Goal: Transaction & Acquisition: Obtain resource

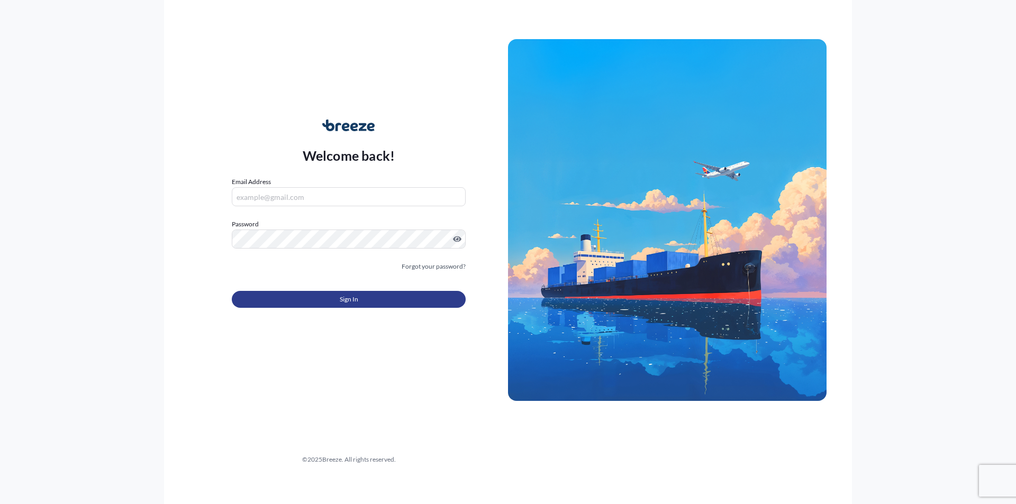
type input "[PERSON_NAME][EMAIL_ADDRESS][DOMAIN_NAME]"
click at [365, 302] on button "Sign In" at bounding box center [349, 299] width 234 height 17
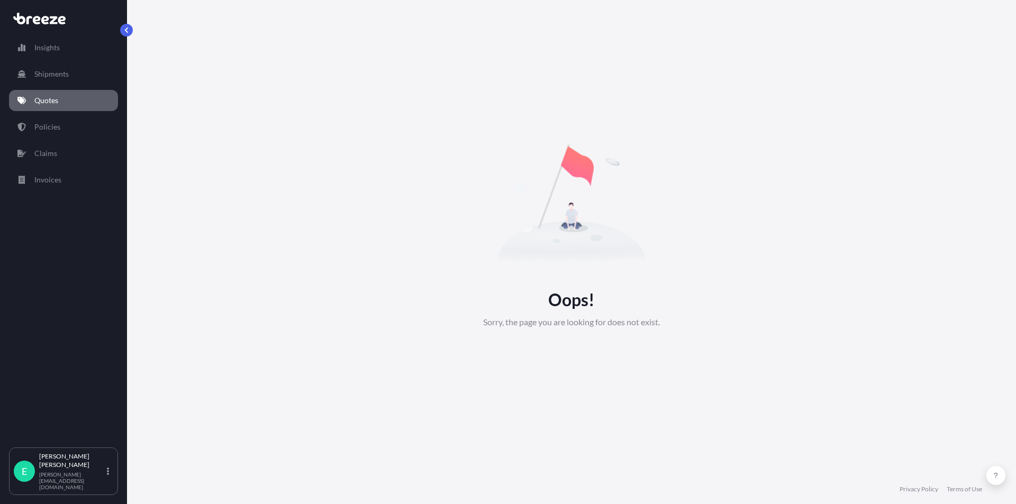
click at [69, 102] on link "Quotes" at bounding box center [63, 100] width 109 height 21
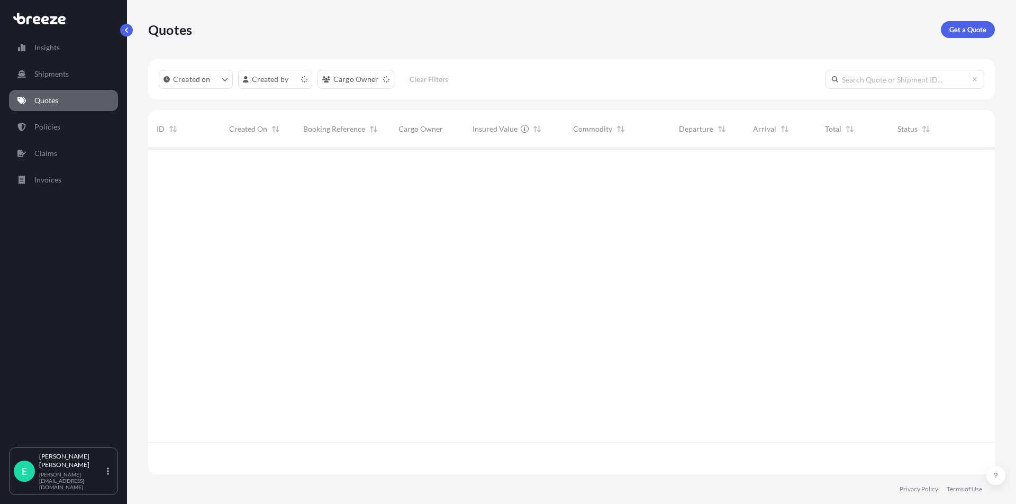
scroll to position [324, 838]
click at [970, 33] on p "Get a Quote" at bounding box center [967, 29] width 37 height 11
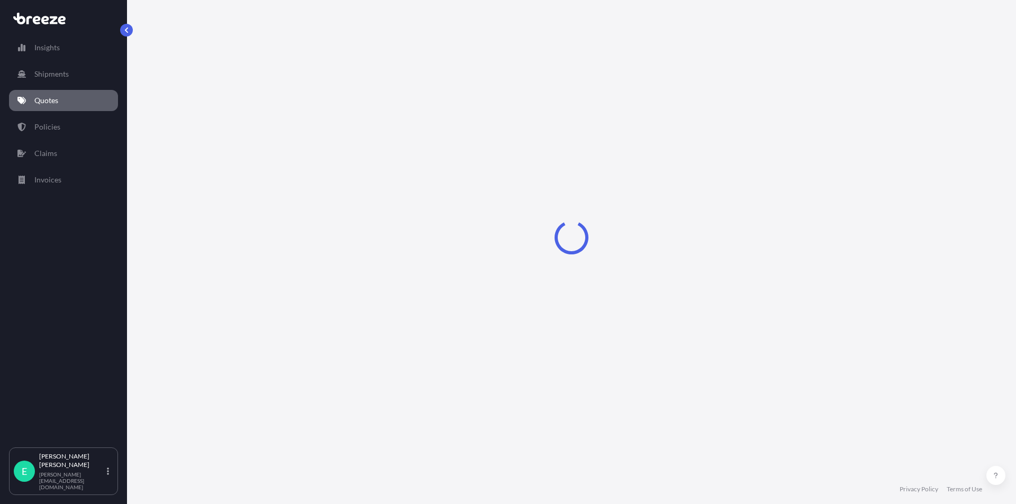
select select "Sea"
select select "1"
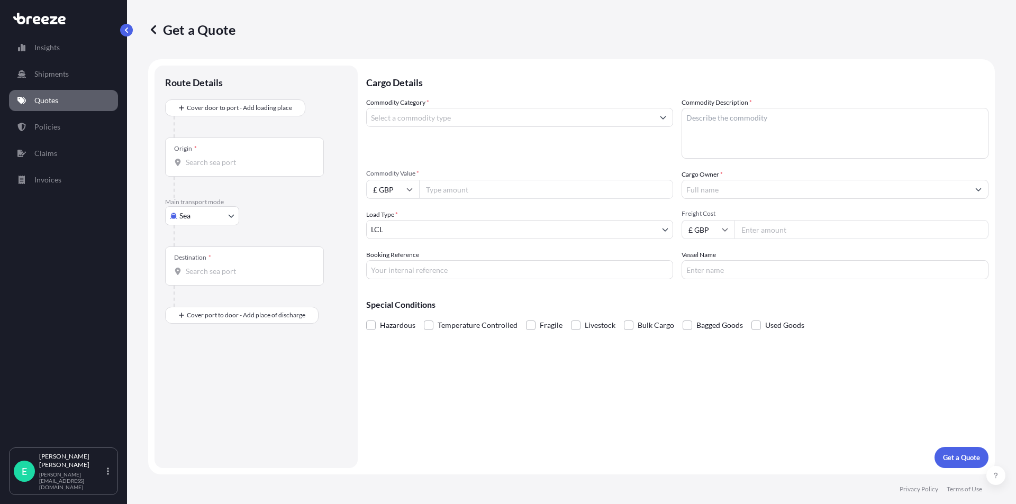
click at [208, 221] on body "Insights Shipments Quotes Policies Claims Invoices E [PERSON_NAME] [PERSON_NAME…" at bounding box center [508, 252] width 1016 height 504
click at [194, 262] on span "Air" at bounding box center [190, 262] width 11 height 11
select select "Air"
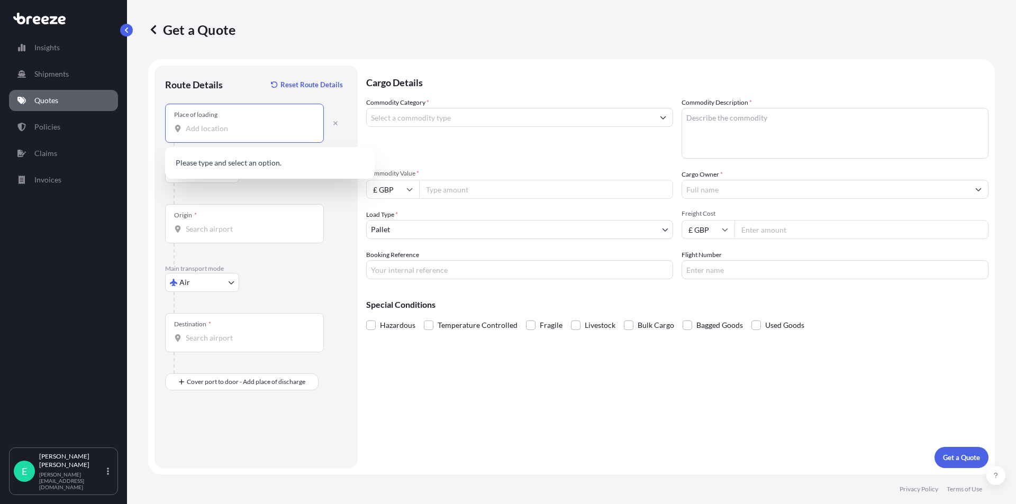
click at [200, 127] on input "Place of loading" at bounding box center [248, 128] width 125 height 11
click at [214, 164] on span "[STREET_ADDRESS]" at bounding box center [272, 164] width 142 height 11
type input "[STREET_ADDRESS]"
click at [208, 221] on div "Origin *" at bounding box center [244, 223] width 159 height 39
click at [208, 224] on input "Origin *" at bounding box center [248, 229] width 125 height 11
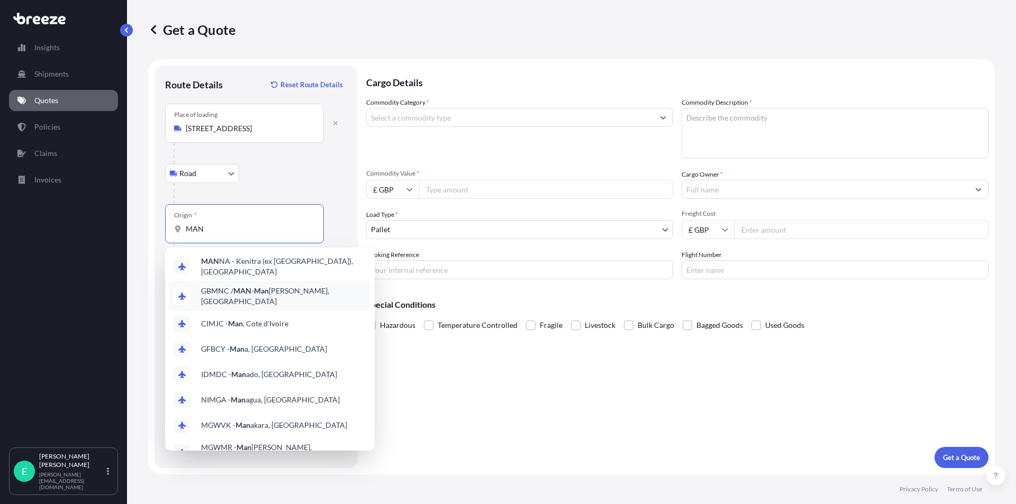
click at [279, 291] on span "GBMNC / MAN - Man [PERSON_NAME], [GEOGRAPHIC_DATA]" at bounding box center [283, 296] width 165 height 21
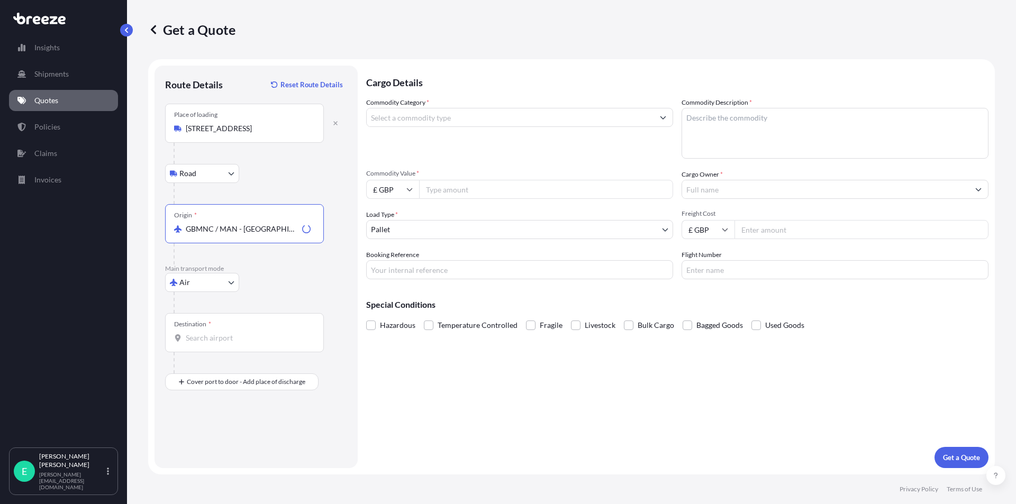
type input "GBMNC / MAN - [GEOGRAPHIC_DATA], [GEOGRAPHIC_DATA]"
click at [189, 340] on input "Destination *" at bounding box center [248, 338] width 125 height 11
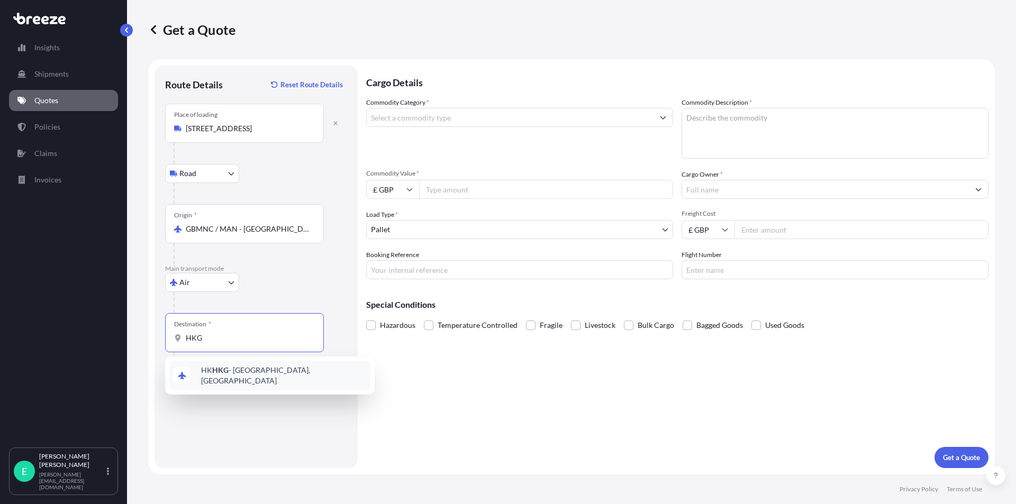
click at [236, 372] on span "HK HKG - [GEOGRAPHIC_DATA], [GEOGRAPHIC_DATA]" at bounding box center [283, 375] width 165 height 21
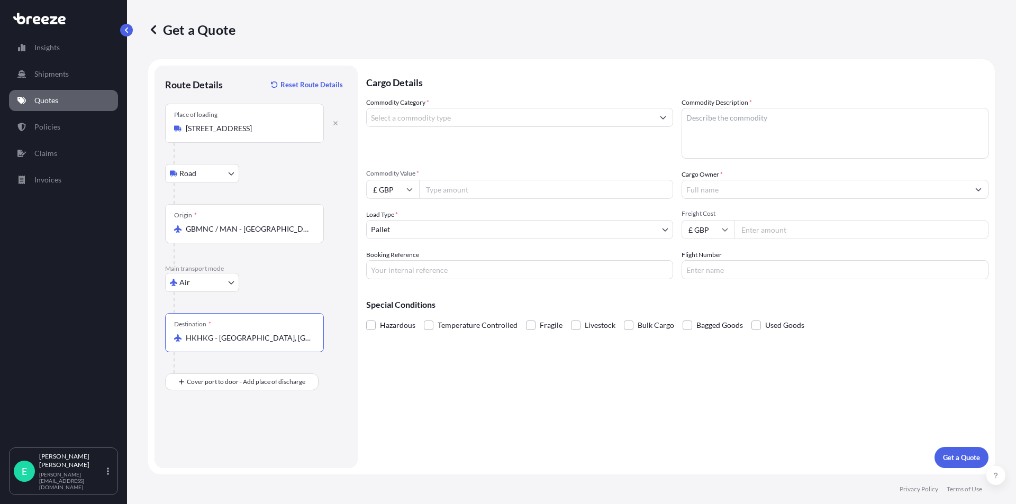
type input "HKHKG - [GEOGRAPHIC_DATA], [GEOGRAPHIC_DATA]"
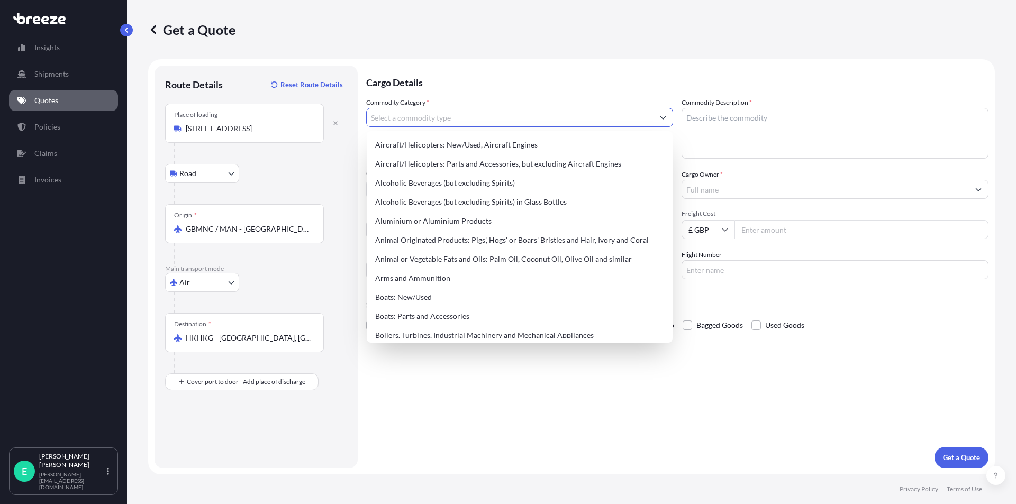
click at [417, 119] on input "Commodity Category *" at bounding box center [510, 117] width 287 height 19
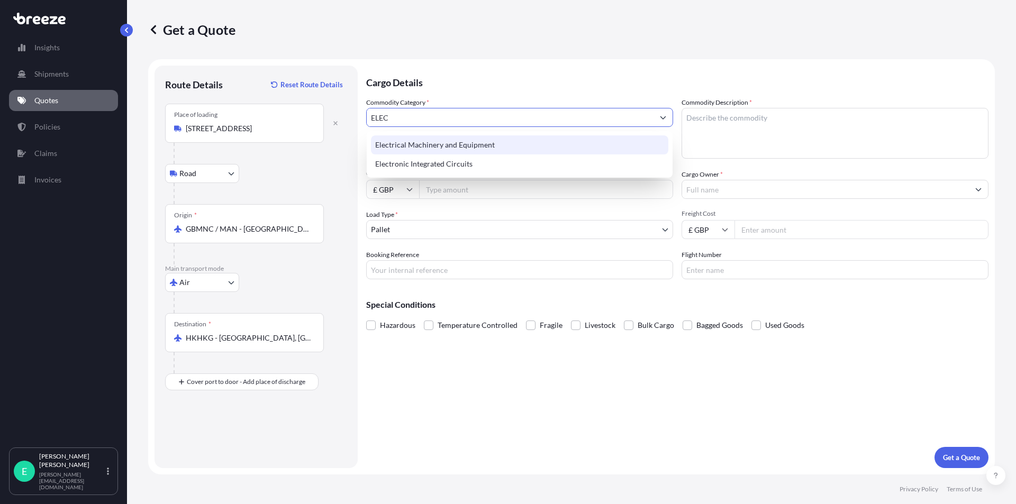
click at [453, 144] on div "Electrical Machinery and Equipment" at bounding box center [519, 144] width 297 height 19
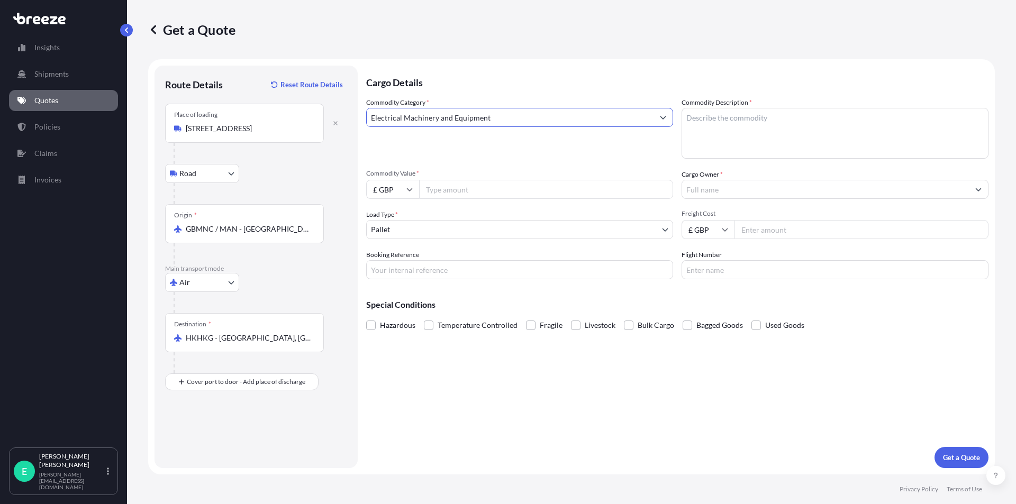
type input "Electrical Machinery and Equipment"
click at [785, 118] on textarea "Commodity Description *" at bounding box center [834, 133] width 307 height 51
type textarea "CABLE EQUIPMENT"
click at [469, 186] on input "Commodity Value *" at bounding box center [546, 189] width 254 height 19
type input "400"
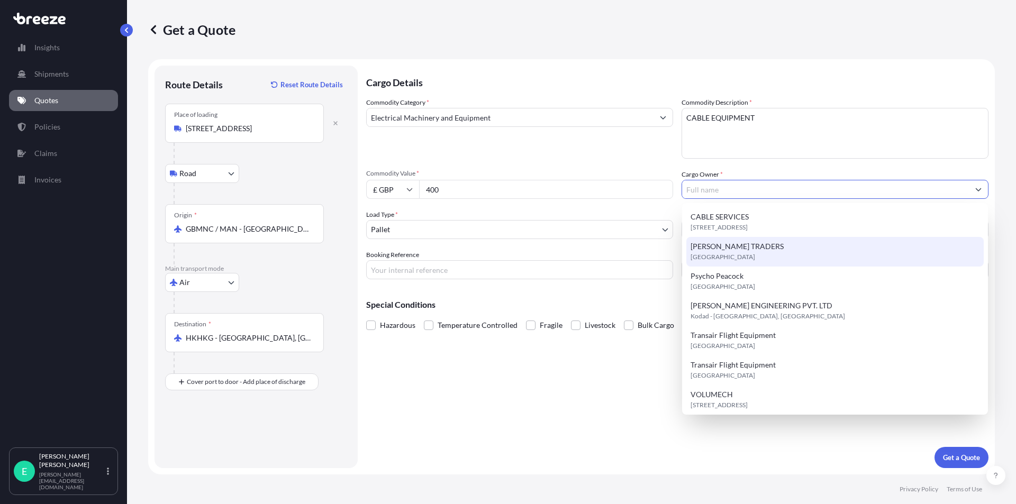
click at [741, 229] on span "[STREET_ADDRESS]" at bounding box center [718, 227] width 57 height 11
type input "CABLE SERVICES"
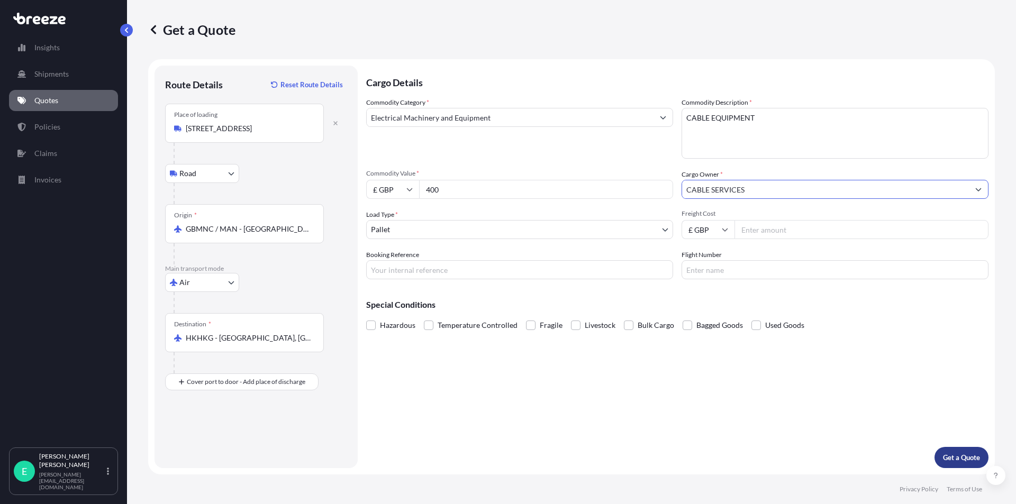
click at [952, 455] on p "Get a Quote" at bounding box center [961, 457] width 37 height 11
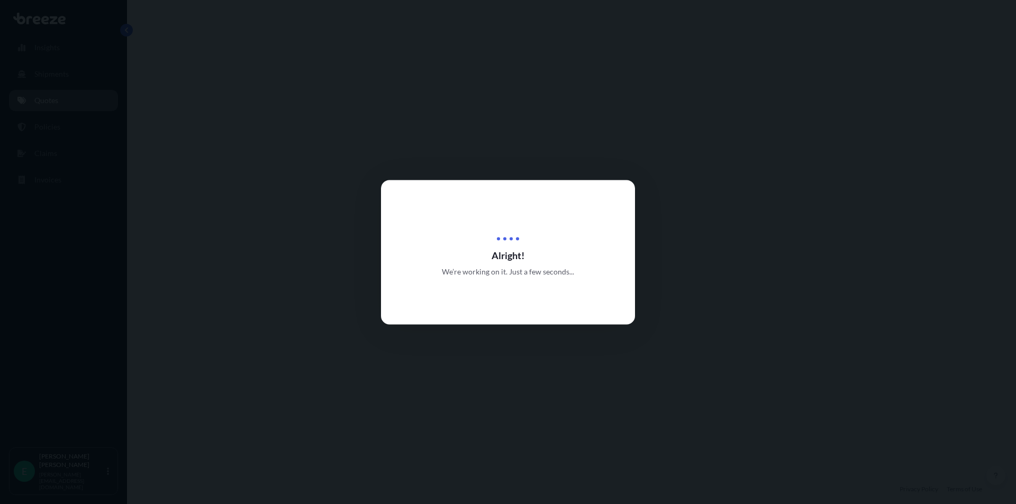
select select "Road"
select select "Air"
select select "1"
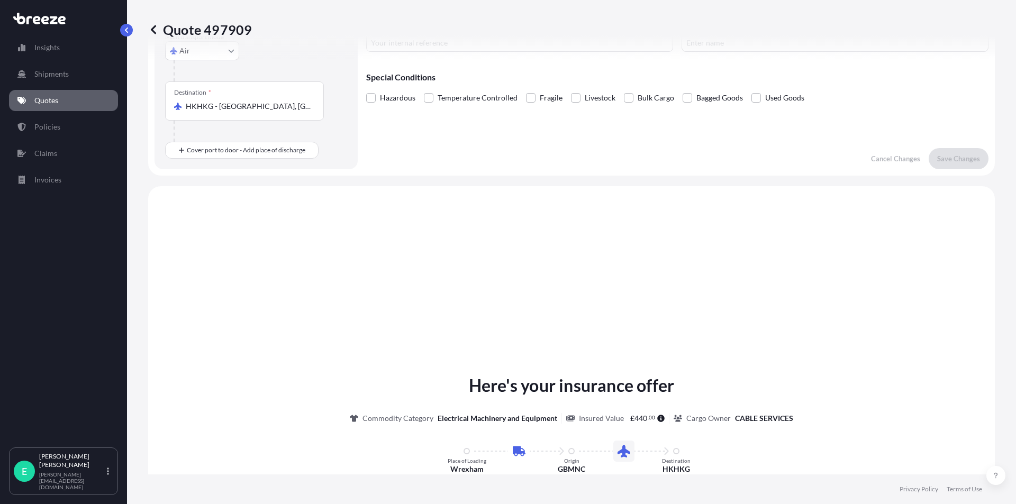
scroll to position [361, 0]
